Goal: Task Accomplishment & Management: Complete application form

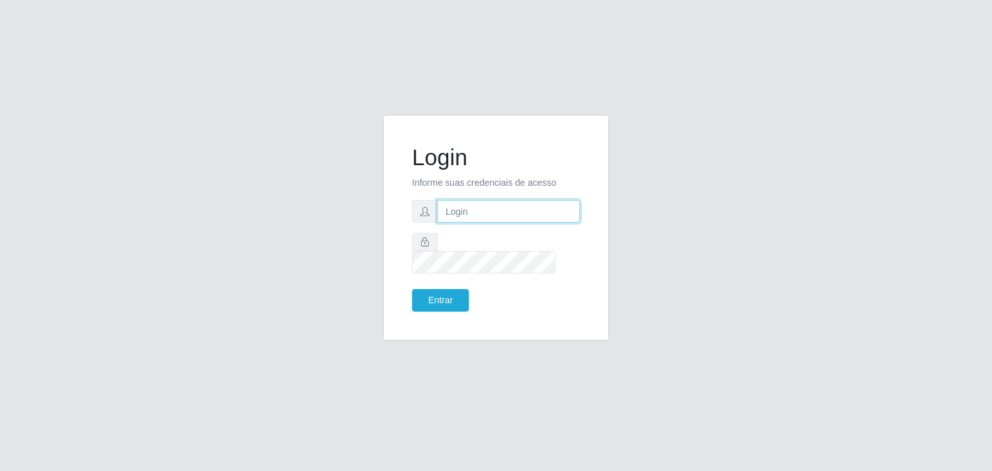
click at [473, 223] on input "text" at bounding box center [508, 211] width 143 height 23
paste input "[EMAIL_ADDRESS][DOMAIN_NAME]"
type input "[EMAIL_ADDRESS][DOMAIN_NAME]"
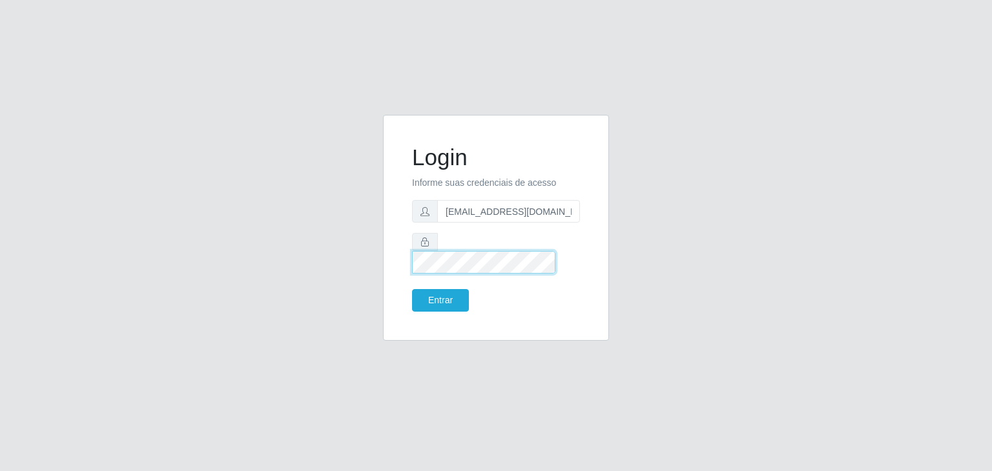
click at [412, 289] on button "Entrar" at bounding box center [440, 300] width 57 height 23
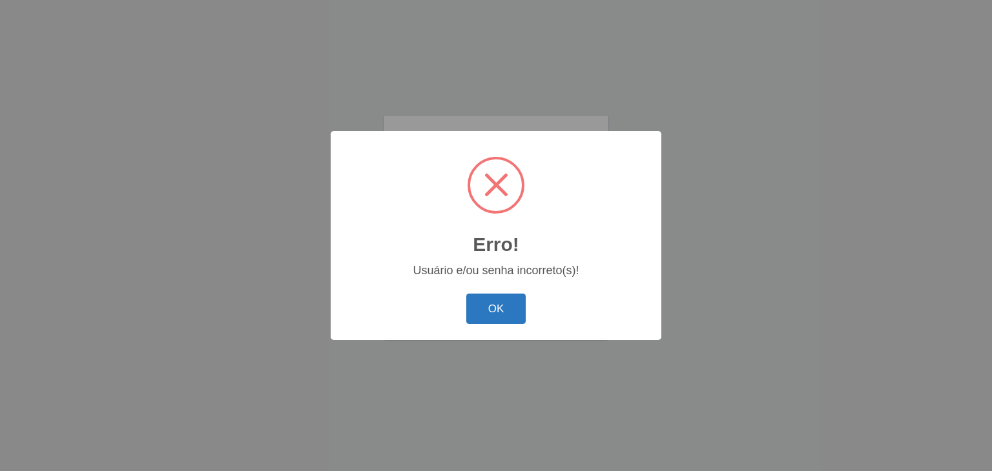
click at [503, 314] on button "OK" at bounding box center [496, 309] width 60 height 30
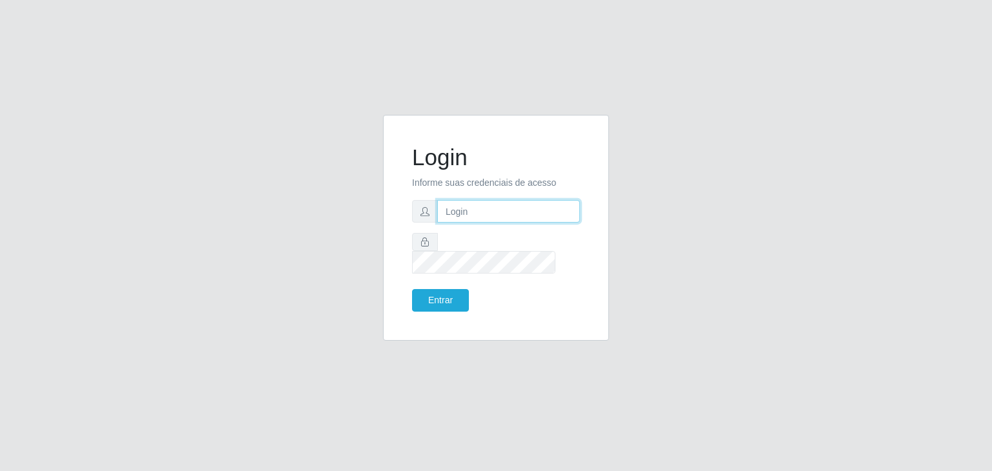
click at [474, 216] on input "text" at bounding box center [508, 211] width 143 height 23
paste input "11852970499"
type input "11852970499"
click at [412, 289] on button "Entrar" at bounding box center [440, 300] width 57 height 23
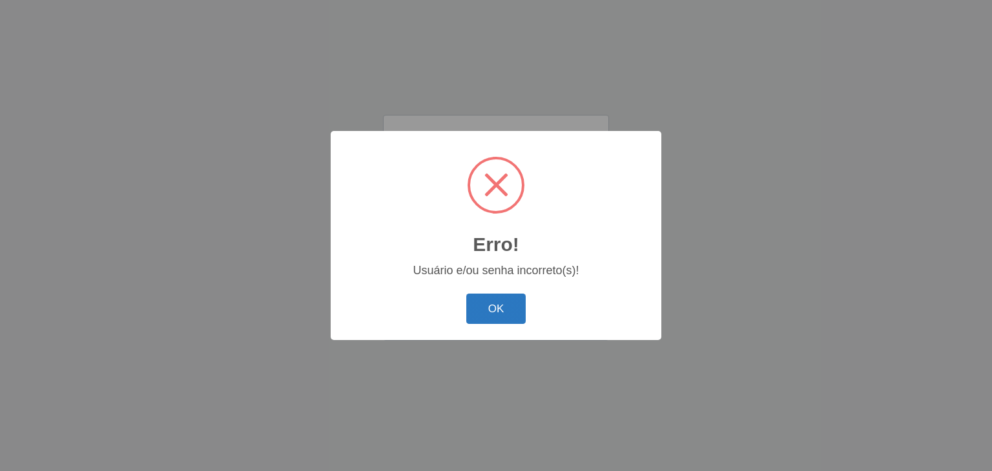
click at [500, 312] on button "OK" at bounding box center [496, 309] width 60 height 30
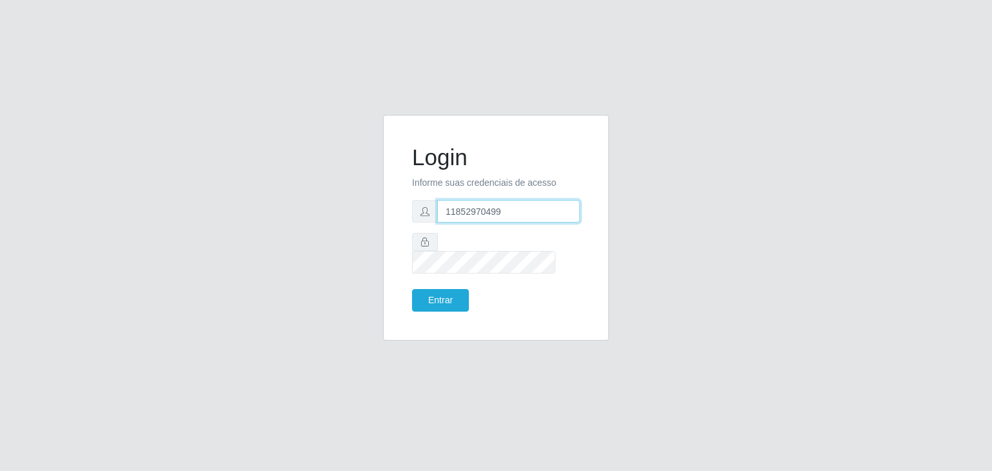
drag, startPoint x: 509, startPoint y: 216, endPoint x: 333, endPoint y: 216, distance: 176.3
click at [333, 216] on div "Login Informe suas credenciais de acesso 11852970499 Entrar" at bounding box center [496, 235] width 736 height 241
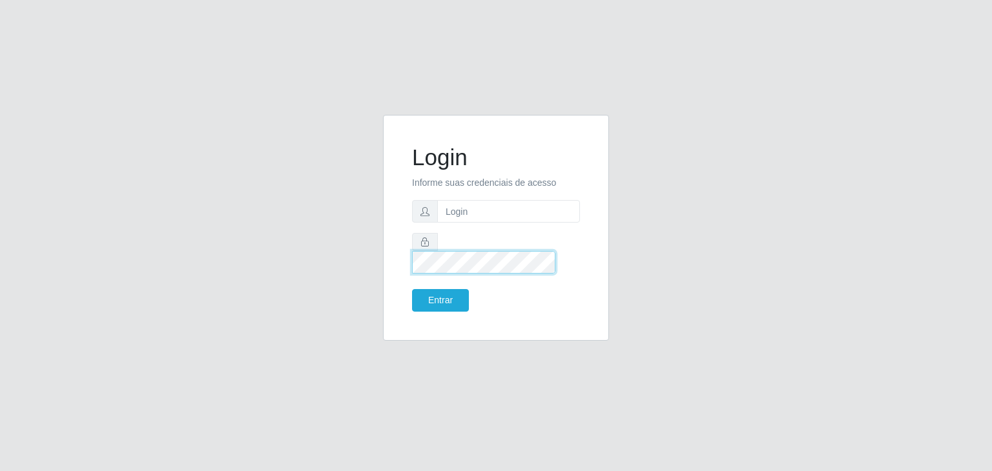
click at [214, 254] on div "Login Informe suas credenciais de acesso Entrar" at bounding box center [496, 235] width 736 height 241
click at [467, 216] on input "text" at bounding box center [508, 211] width 143 height 23
type input "[EMAIL_ADDRESS][DOMAIN_NAME]"
click at [437, 295] on button "Entrar" at bounding box center [440, 300] width 57 height 23
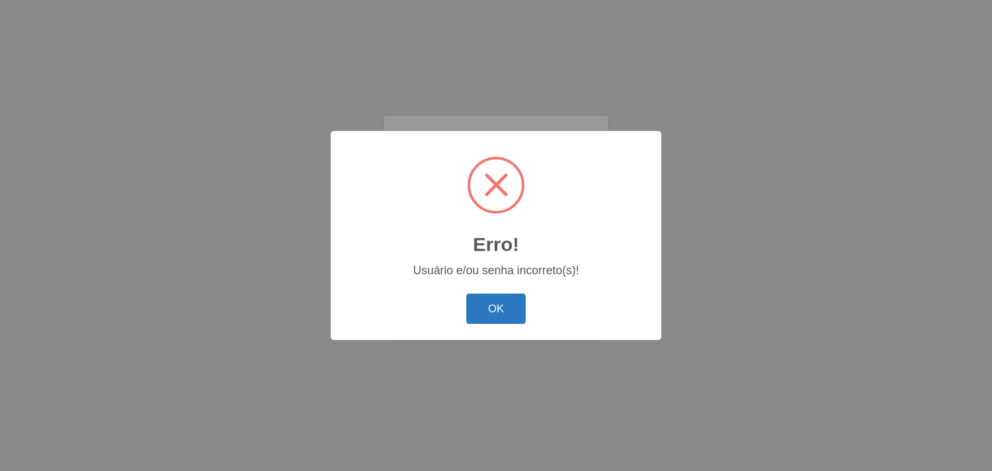
click at [494, 304] on button "OK" at bounding box center [496, 309] width 60 height 30
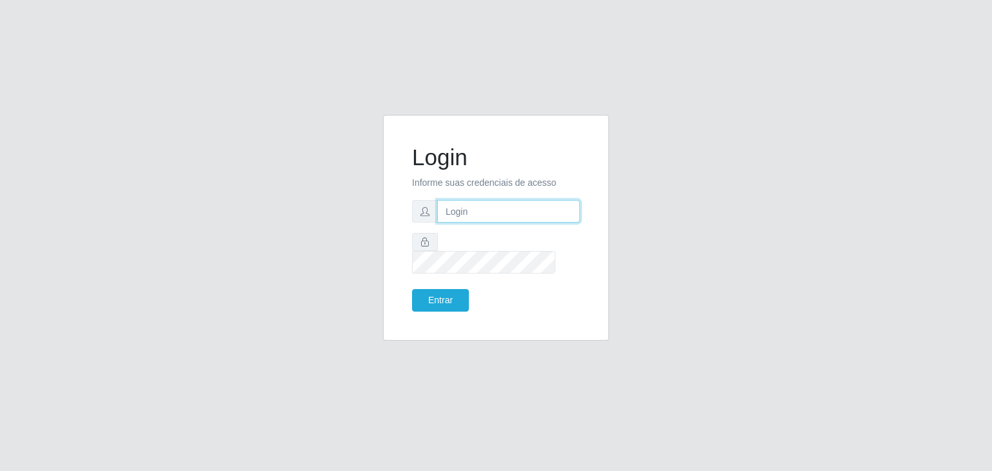
click at [466, 223] on input "text" at bounding box center [508, 211] width 143 height 23
paste input "[EMAIL_ADDRESS][DOMAIN_NAME]"
type input "[EMAIL_ADDRESS][DOMAIN_NAME]"
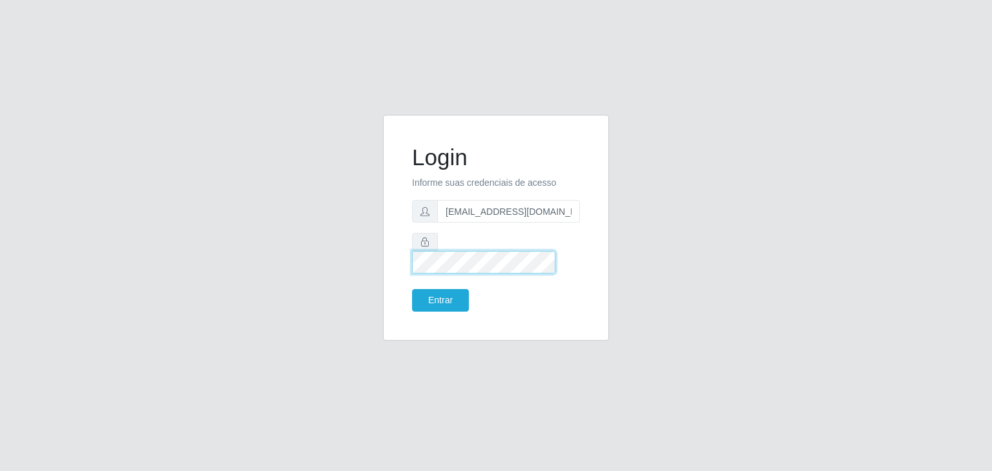
click at [412, 289] on button "Entrar" at bounding box center [440, 300] width 57 height 23
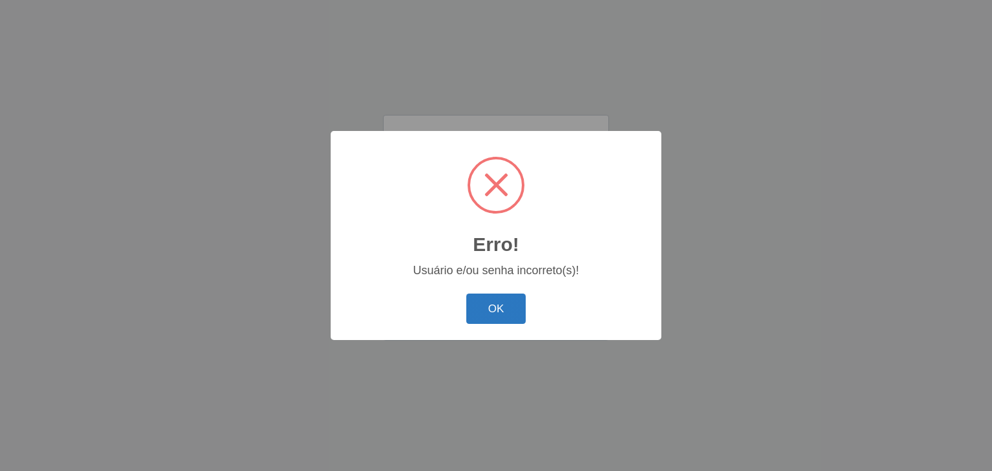
click at [490, 303] on button "OK" at bounding box center [496, 309] width 60 height 30
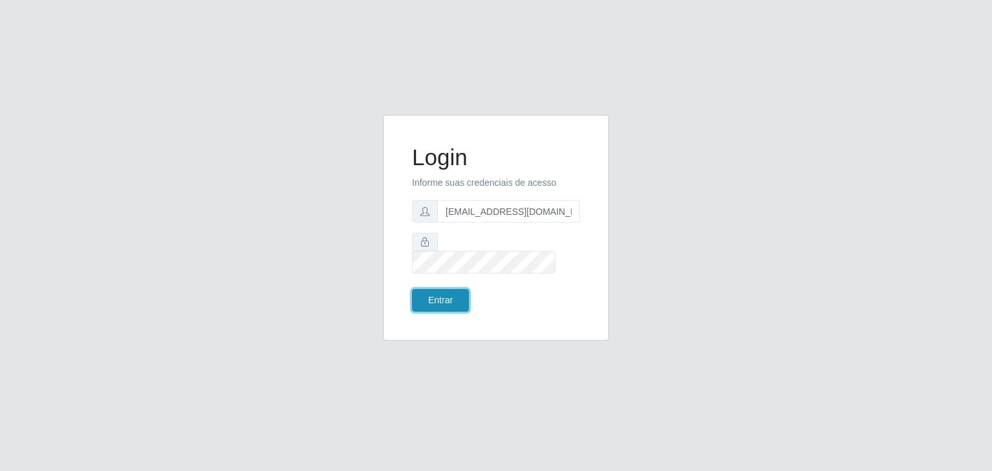
click at [445, 292] on button "Entrar" at bounding box center [440, 300] width 57 height 23
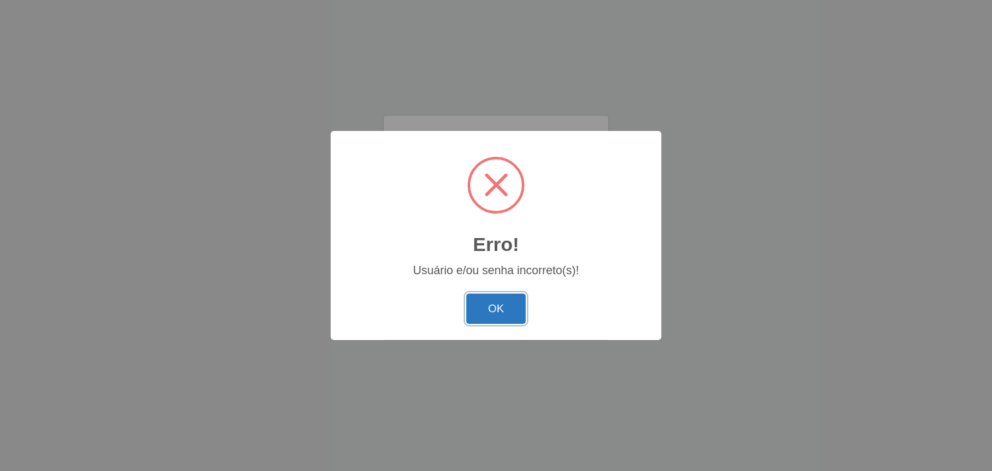
click at [500, 308] on button "OK" at bounding box center [496, 309] width 60 height 30
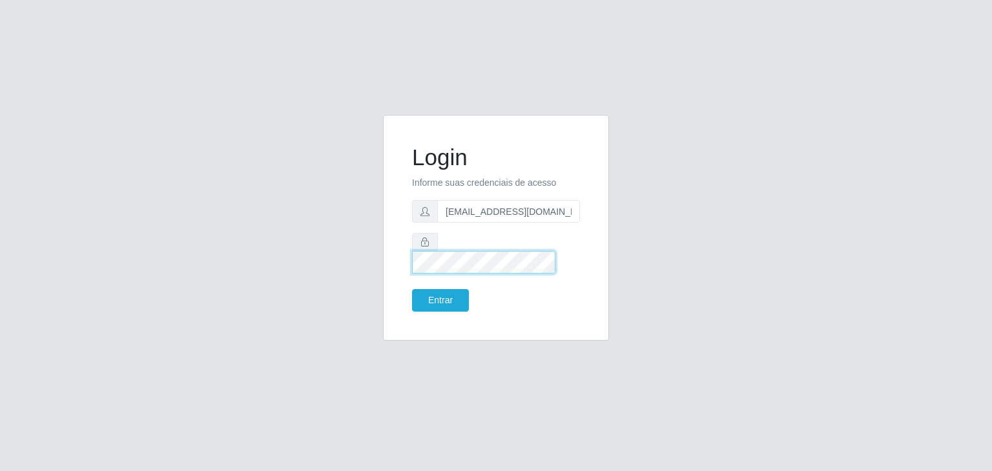
click at [383, 237] on div "Login Informe suas credenciais de acesso larissa.nayara@grupoqrz.com.br Entrar" at bounding box center [496, 228] width 226 height 226
click at [412, 289] on button "Entrar" at bounding box center [440, 300] width 57 height 23
